Goal: Information Seeking & Learning: Find specific fact

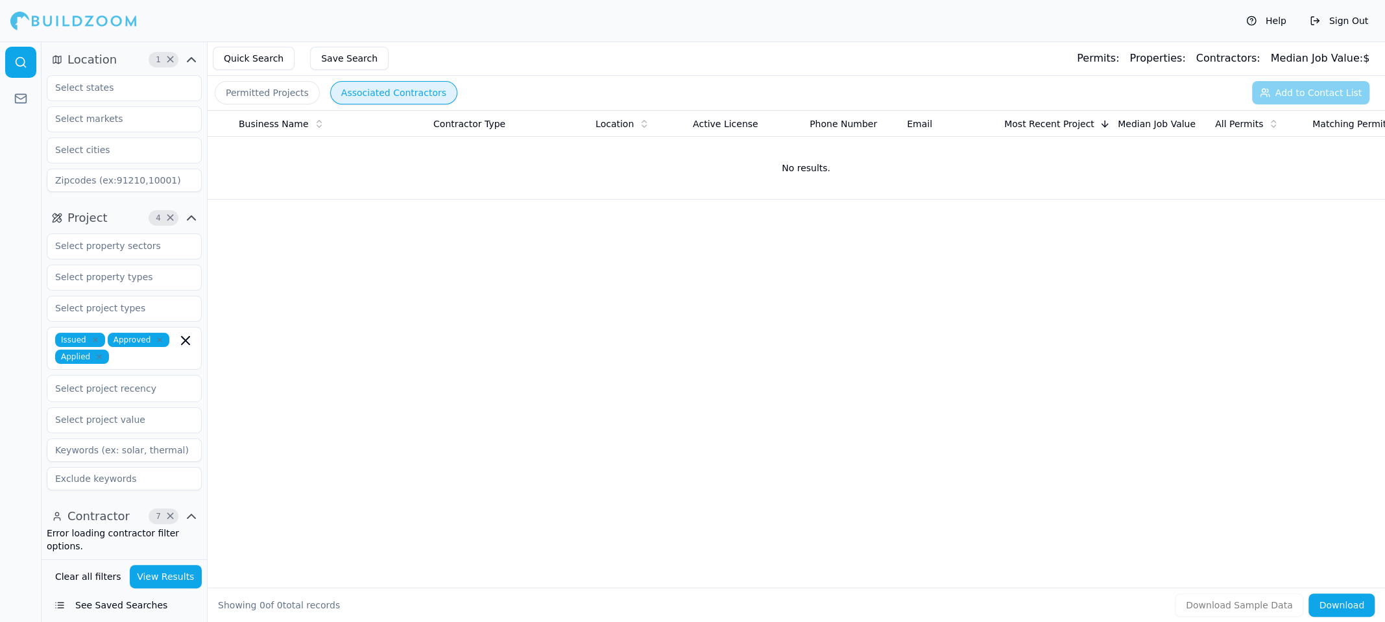
click at [163, 576] on button "View Results" at bounding box center [166, 576] width 73 height 23
click at [160, 577] on button "View Results" at bounding box center [166, 576] width 73 height 23
click at [189, 512] on icon "button" at bounding box center [192, 517] width 16 height 16
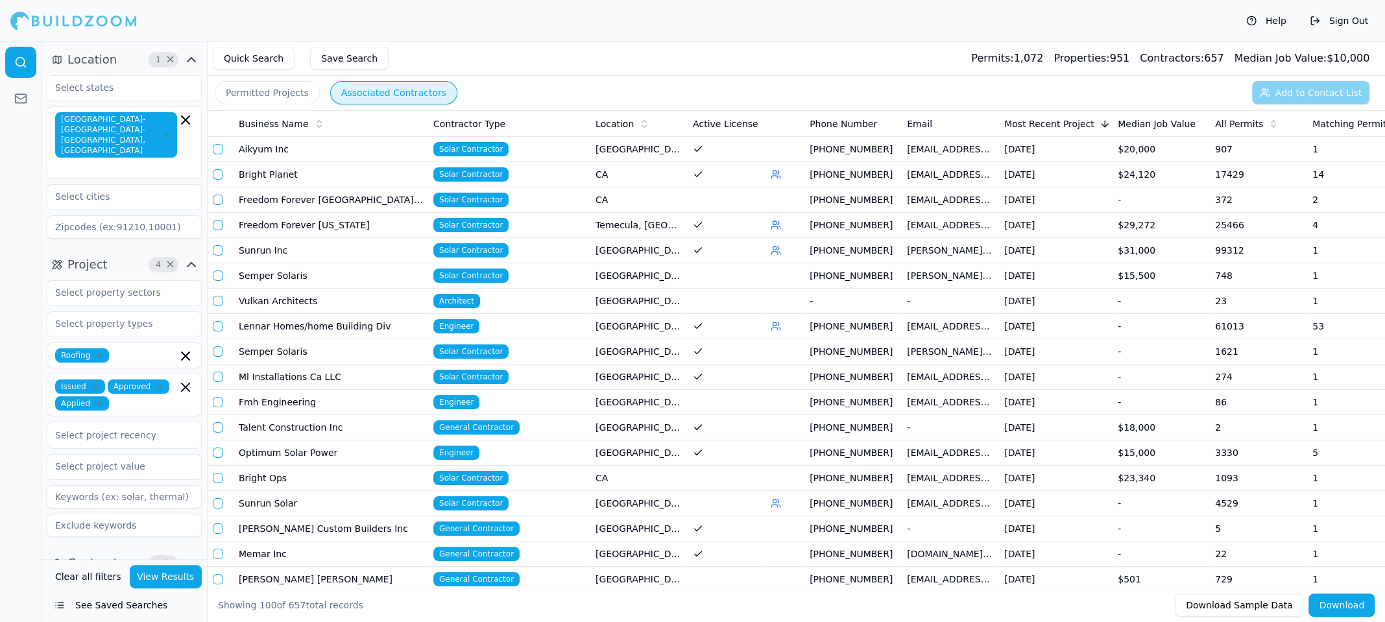
click at [1237, 119] on span "All Permits" at bounding box center [1239, 123] width 48 height 13
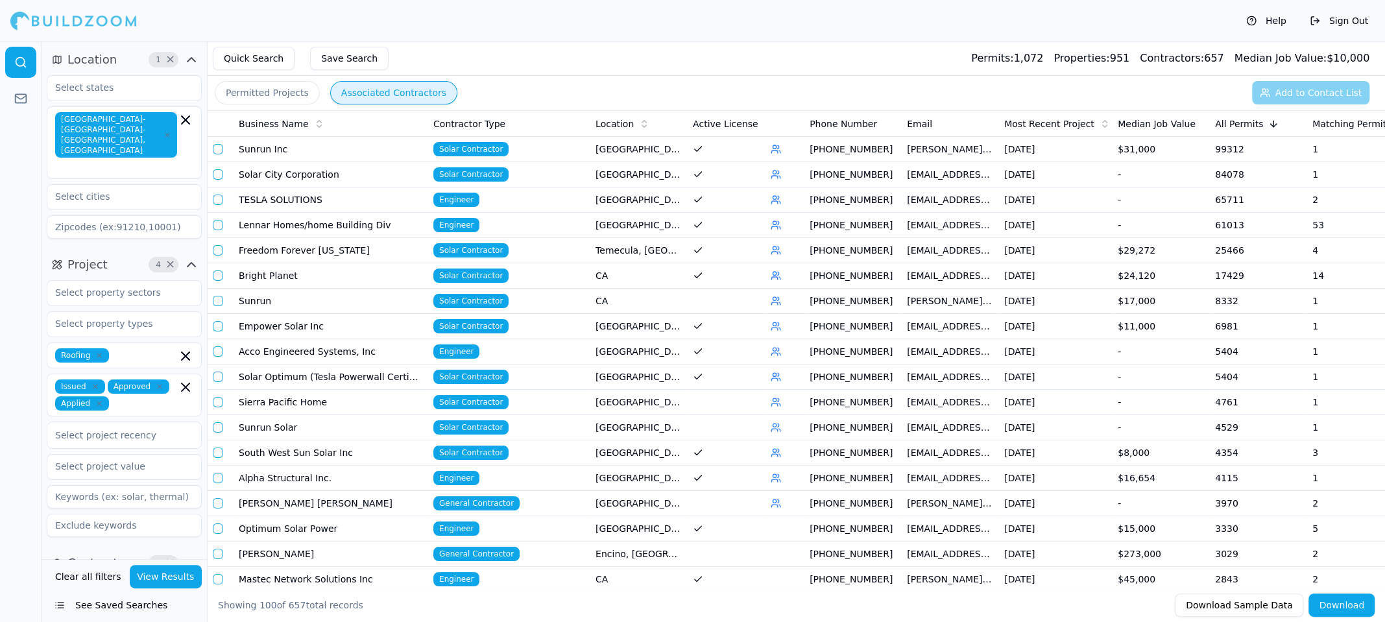
click at [321, 505] on td "Wong, Ramon Roman II" at bounding box center [331, 503] width 195 height 25
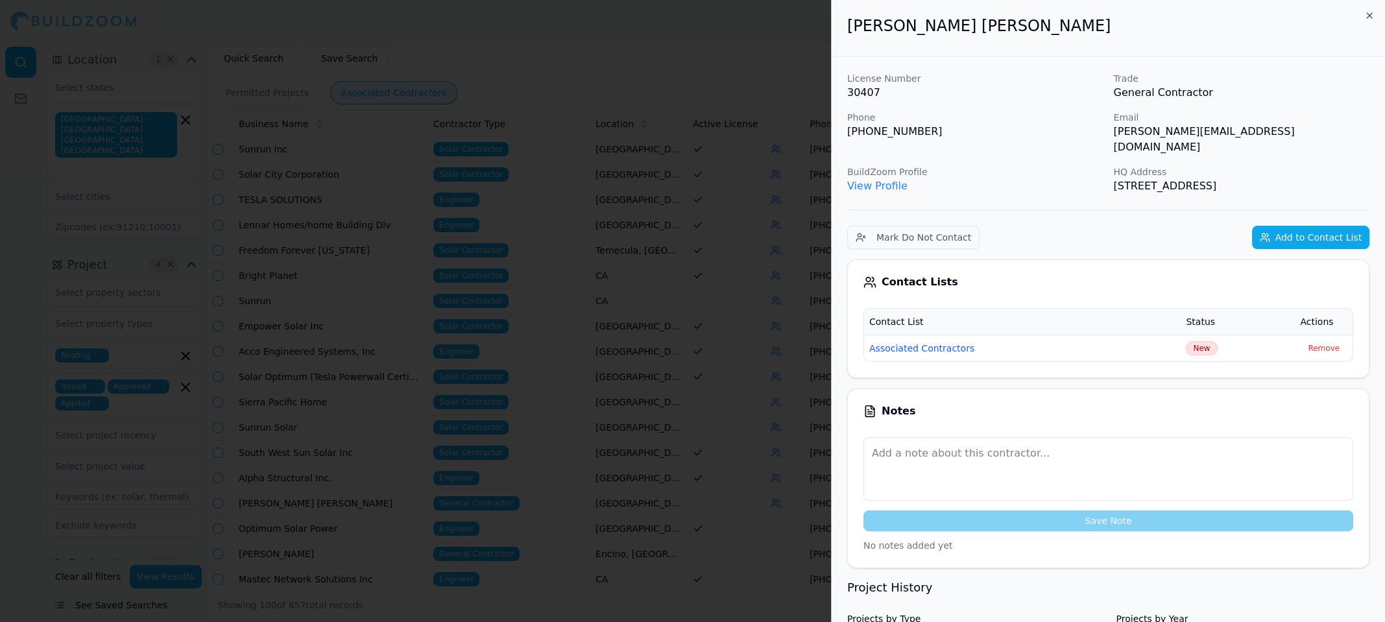
click at [732, 58] on div at bounding box center [692, 311] width 1385 height 622
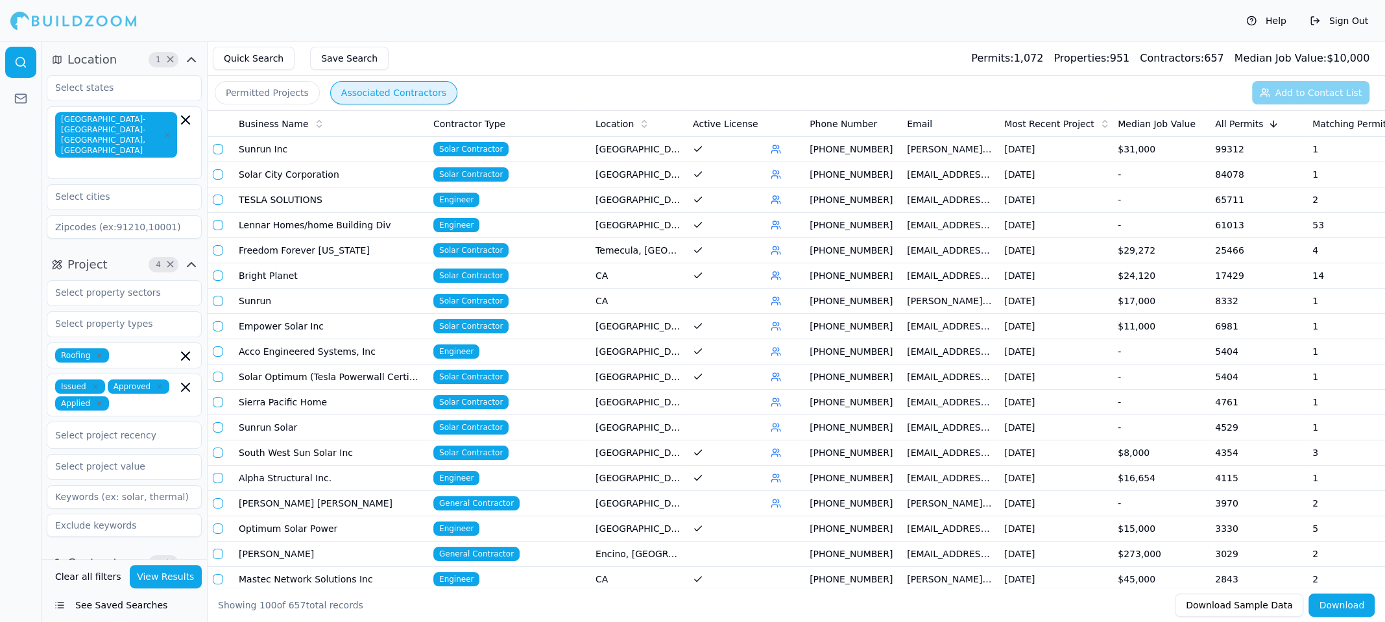
click at [217, 504] on button "button" at bounding box center [218, 503] width 10 height 10
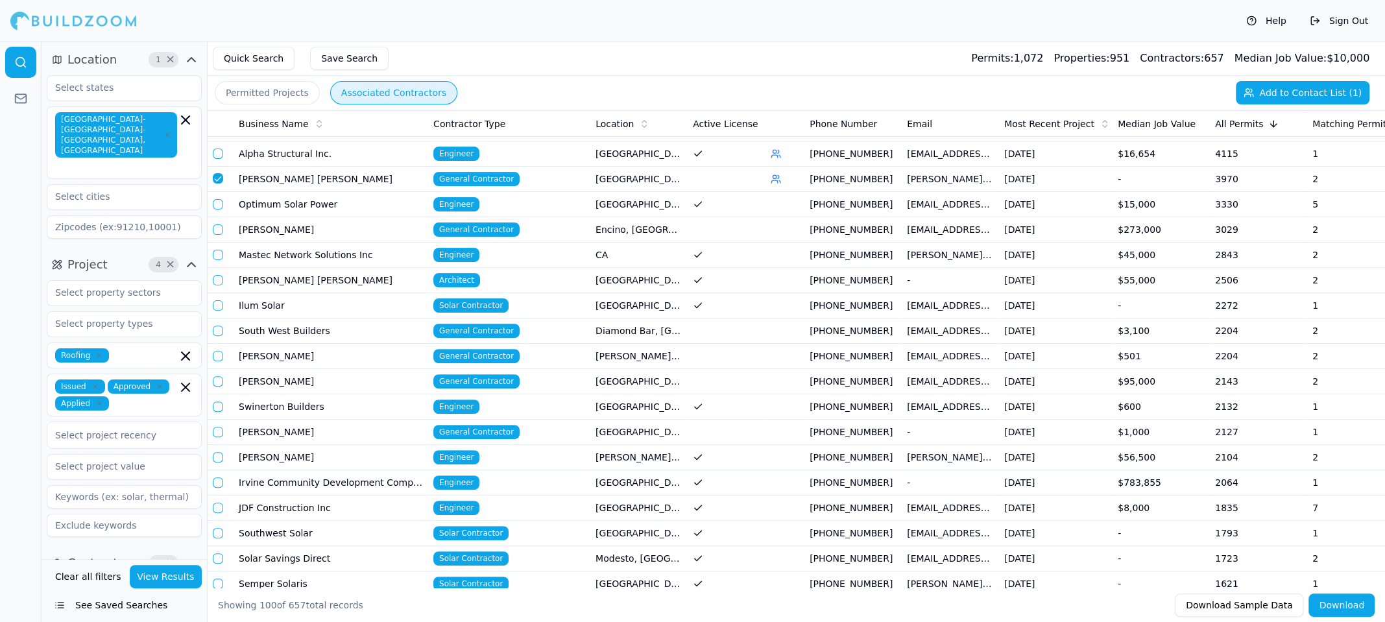
click at [216, 204] on button "button" at bounding box center [218, 204] width 10 height 10
click at [219, 225] on button "button" at bounding box center [218, 229] width 10 height 10
click at [218, 252] on button "button" at bounding box center [218, 255] width 10 height 10
click at [219, 278] on button "button" at bounding box center [218, 280] width 10 height 10
click at [221, 300] on button "button" at bounding box center [218, 305] width 10 height 10
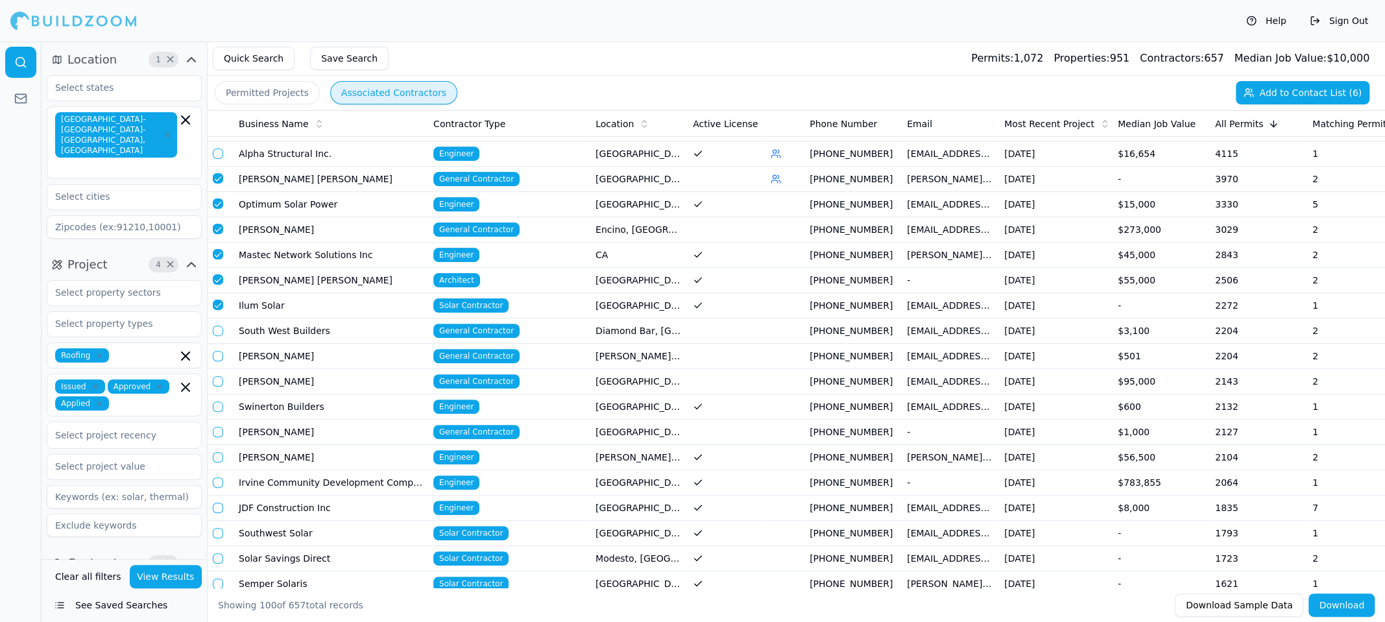
click at [222, 328] on button "button" at bounding box center [218, 331] width 10 height 10
click at [220, 358] on td at bounding box center [221, 356] width 26 height 25
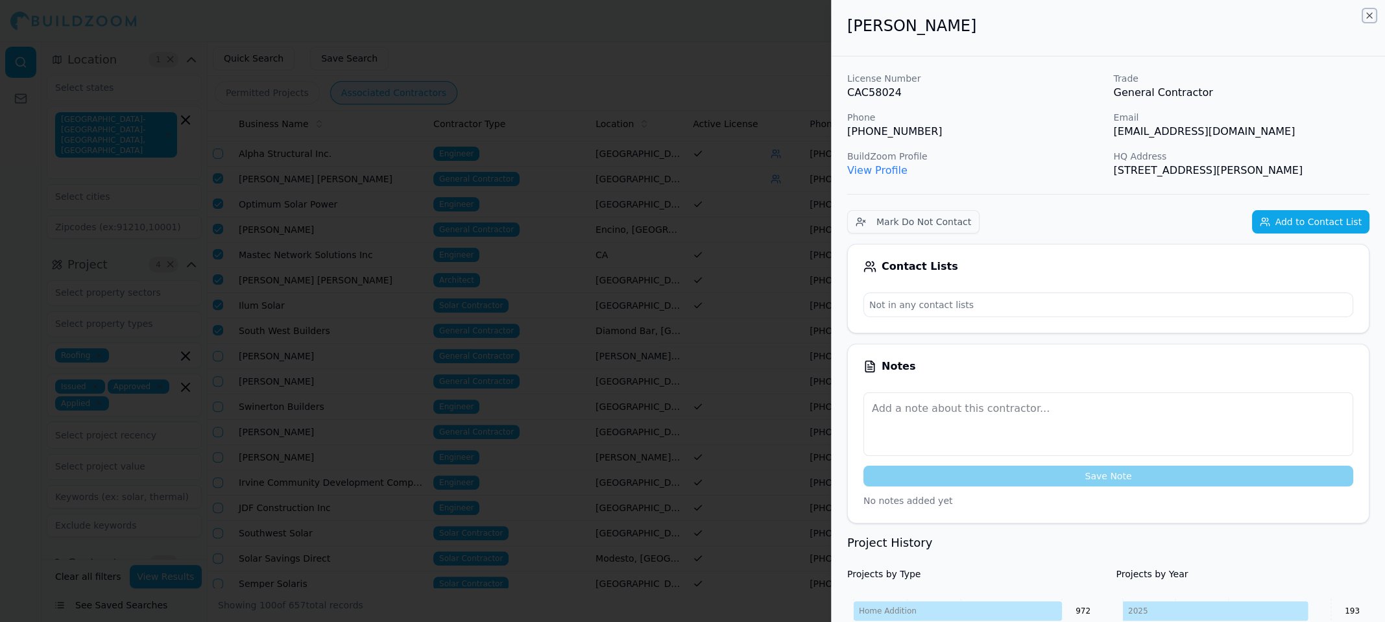
click at [1368, 12] on icon "button" at bounding box center [1369, 15] width 10 height 10
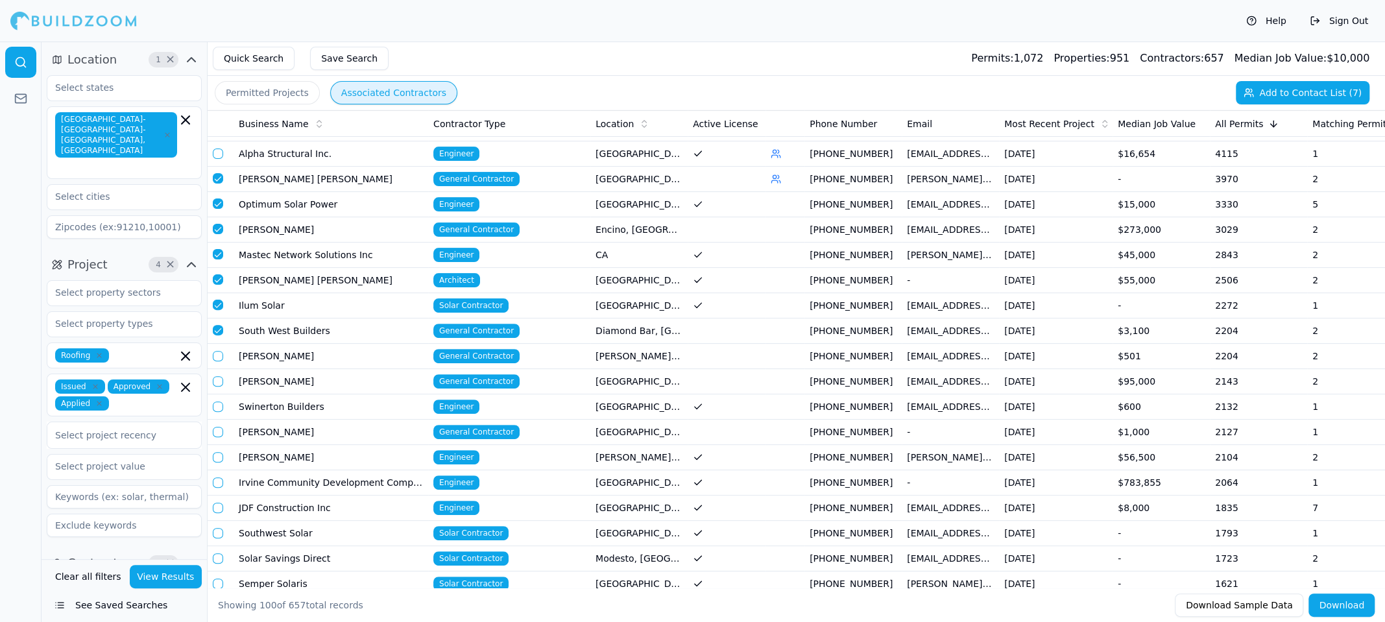
click at [215, 352] on button "button" at bounding box center [218, 356] width 10 height 10
click at [220, 377] on button "button" at bounding box center [218, 381] width 10 height 10
click at [219, 403] on button "button" at bounding box center [218, 407] width 10 height 10
click at [218, 427] on button "button" at bounding box center [218, 432] width 10 height 10
click at [216, 454] on button "button" at bounding box center [218, 457] width 10 height 10
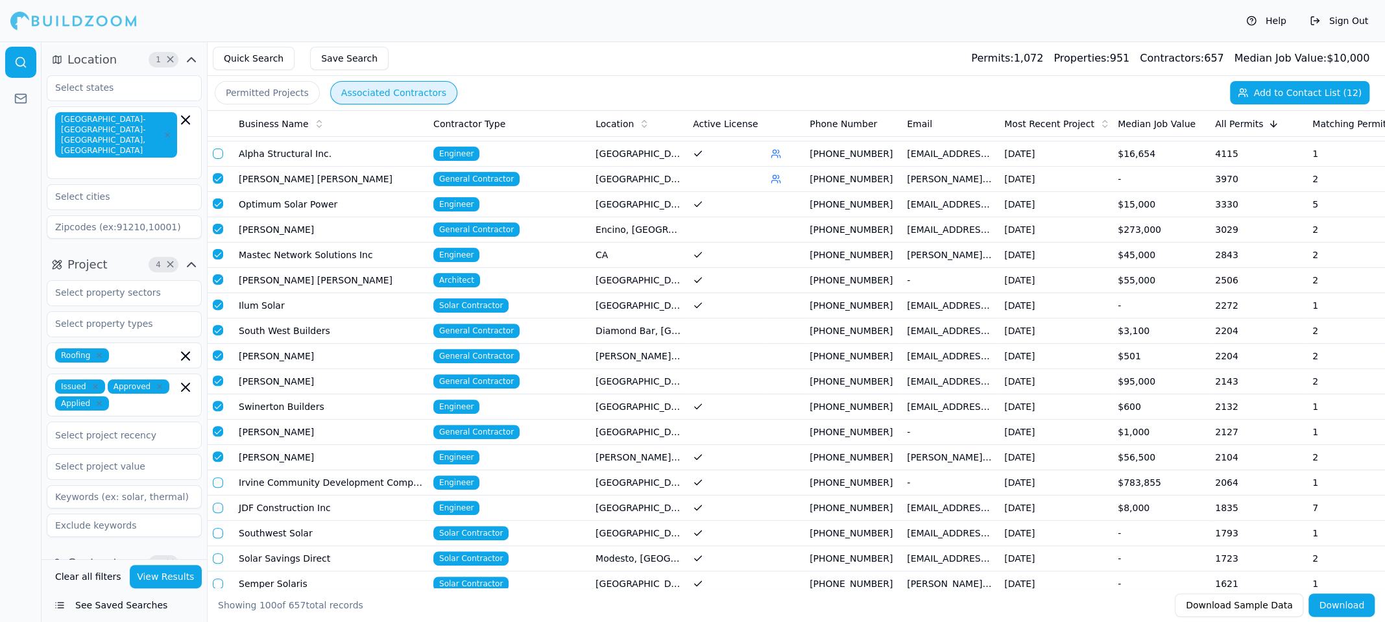
click at [220, 478] on button "button" at bounding box center [218, 483] width 10 height 10
click at [219, 505] on button "button" at bounding box center [218, 508] width 10 height 10
click at [221, 530] on button "button" at bounding box center [218, 533] width 10 height 10
click at [218, 553] on button "button" at bounding box center [218, 558] width 10 height 10
click at [218, 579] on button "button" at bounding box center [218, 584] width 10 height 10
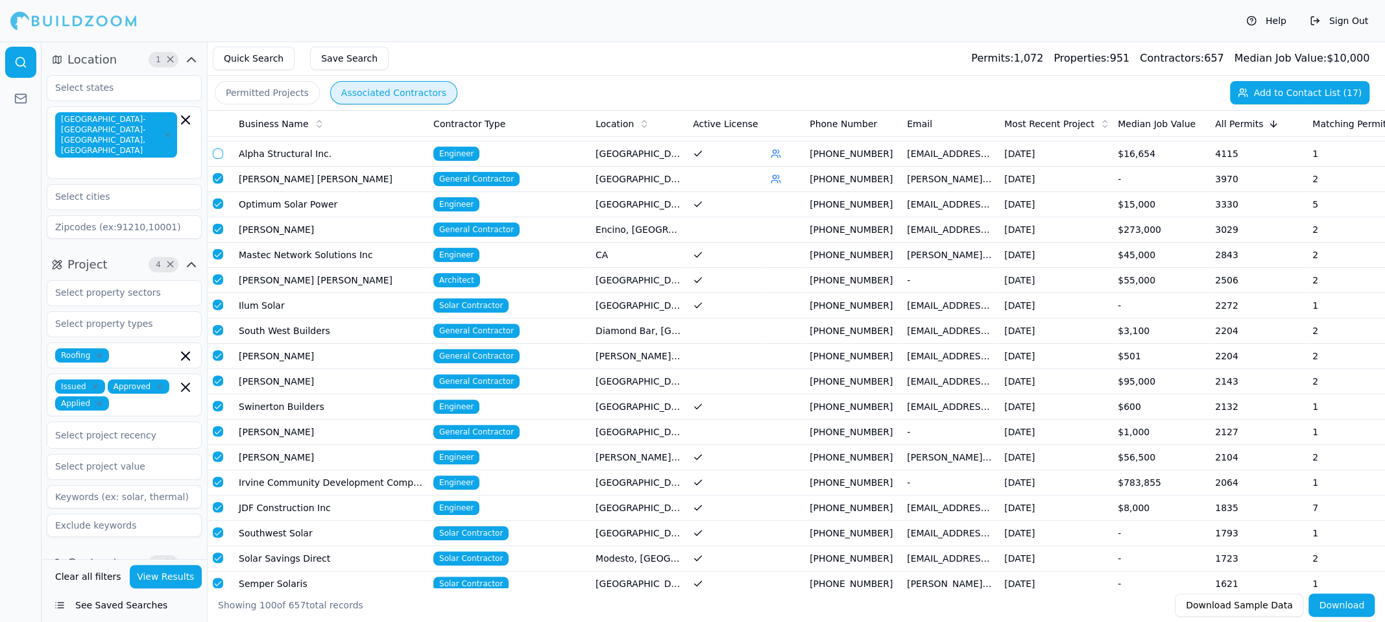
scroll to position [649, 0]
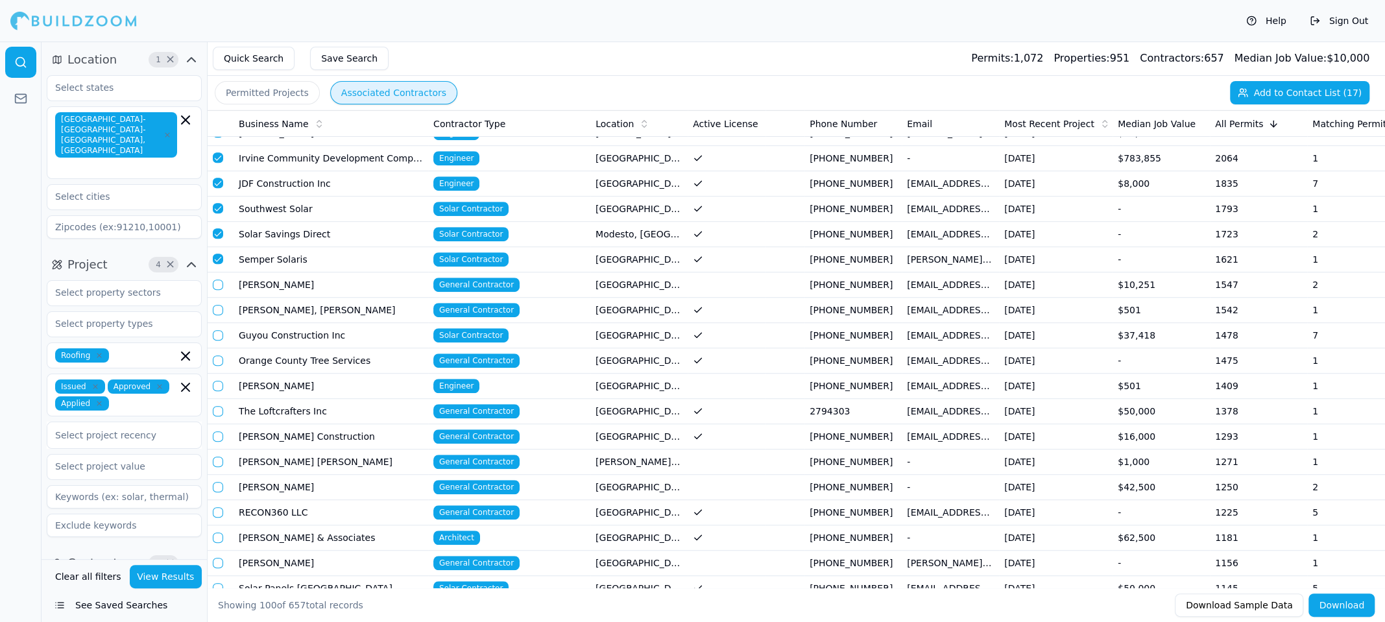
click at [214, 281] on button "button" at bounding box center [218, 285] width 10 height 10
click at [219, 305] on button "button" at bounding box center [218, 310] width 10 height 10
click at [216, 330] on button "button" at bounding box center [218, 335] width 10 height 10
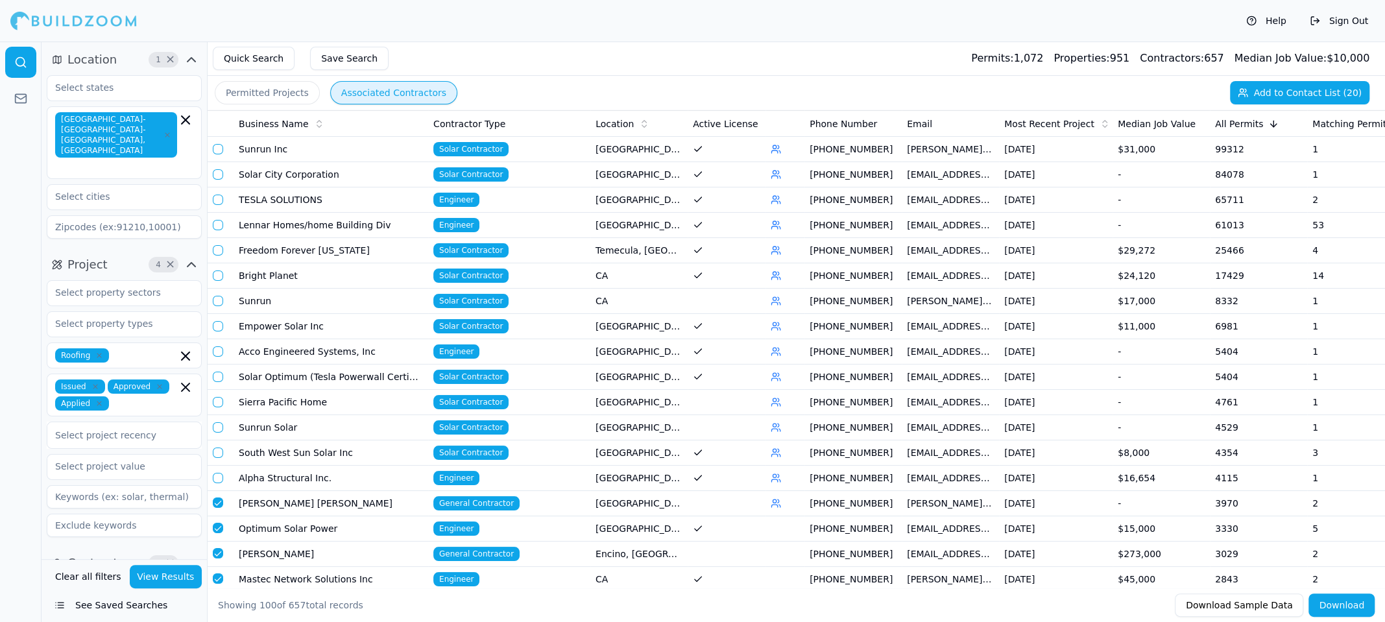
scroll to position [324, 0]
